Goal: Task Accomplishment & Management: Use online tool/utility

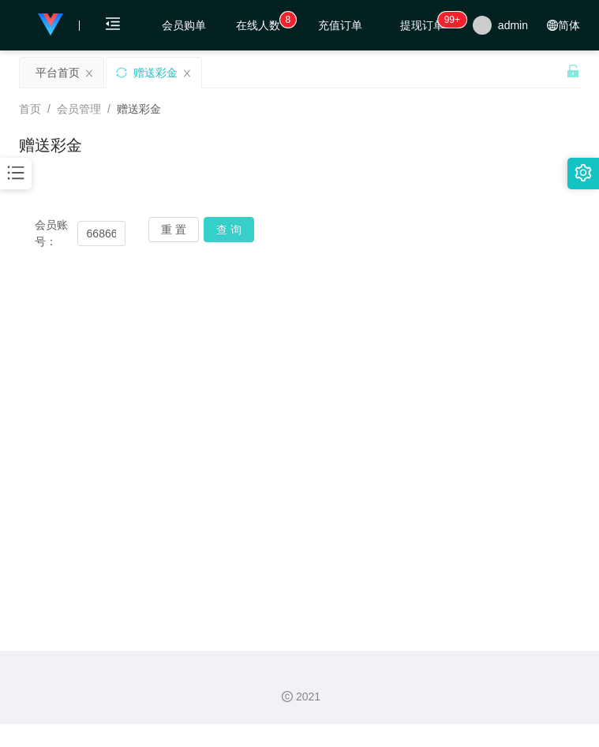
scroll to position [0, 1]
type input "66866"
click at [222, 230] on button "查 询" at bounding box center [229, 229] width 50 height 25
click at [465, 245] on div "会员账号： 66866 重 置 查 询" at bounding box center [299, 233] width 561 height 33
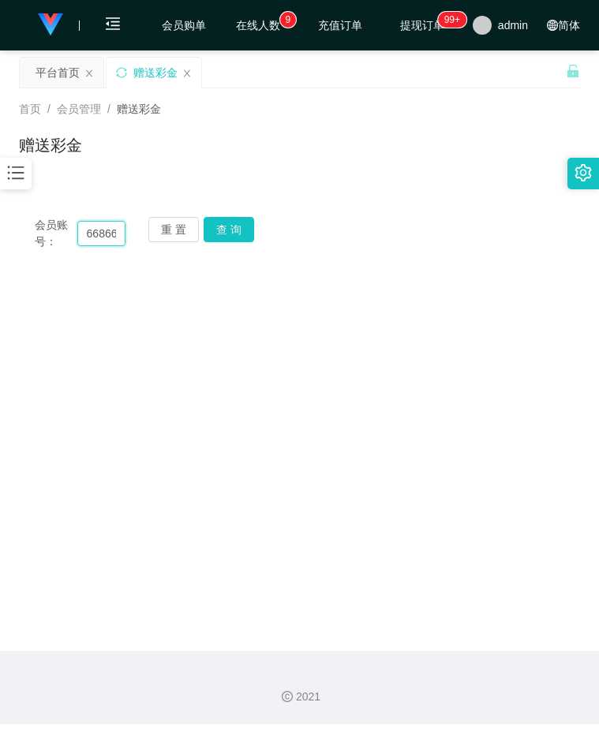
click at [104, 231] on input "66866" at bounding box center [101, 233] width 49 height 25
